Goal: Register for event/course

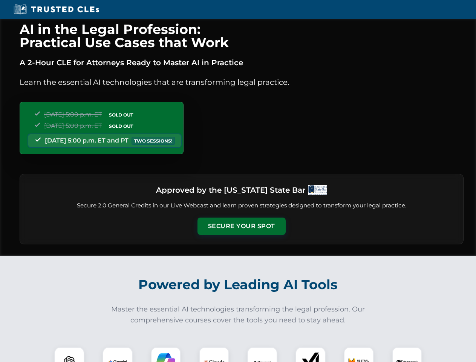
click at [241, 226] on button "Secure Your Spot" at bounding box center [241, 225] width 88 height 17
click at [69, 354] on img at bounding box center [69, 362] width 22 height 22
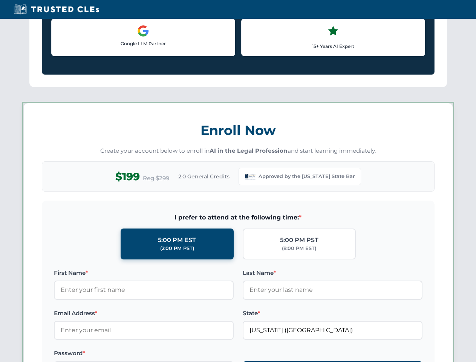
click at [214, 354] on label "Password *" at bounding box center [144, 352] width 180 height 9
